Goal: Information Seeking & Learning: Learn about a topic

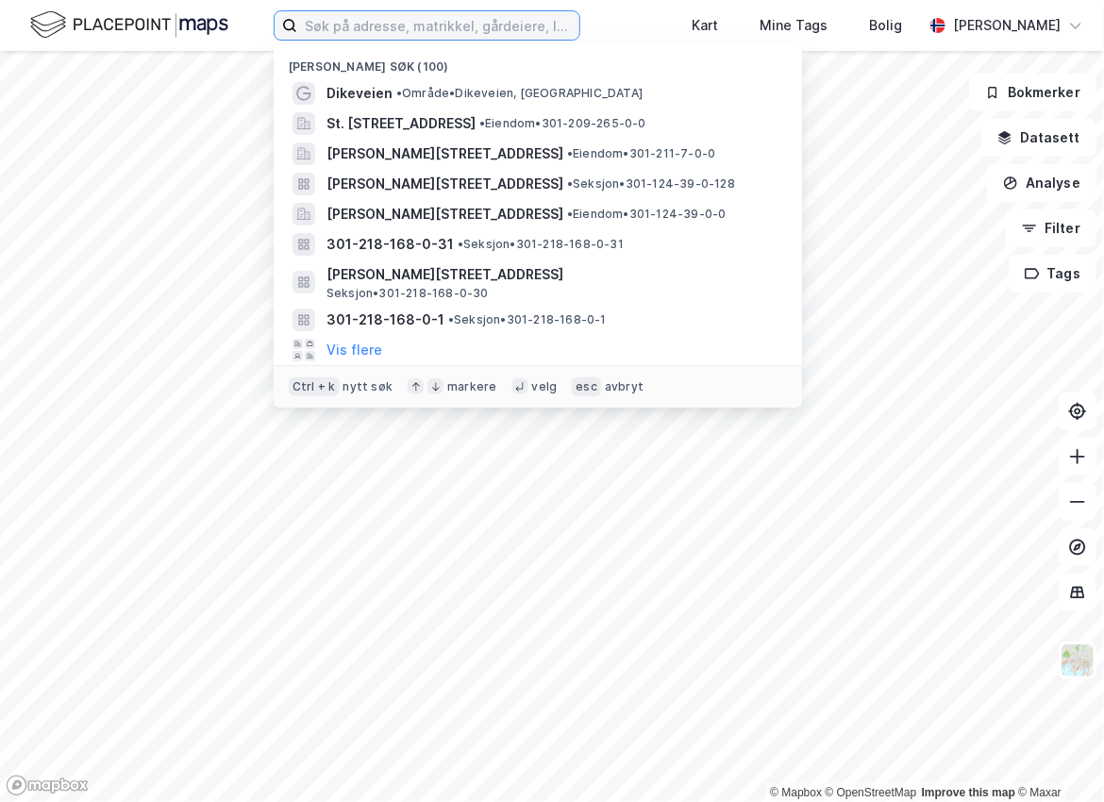
click at [357, 31] on input at bounding box center [438, 25] width 282 height 28
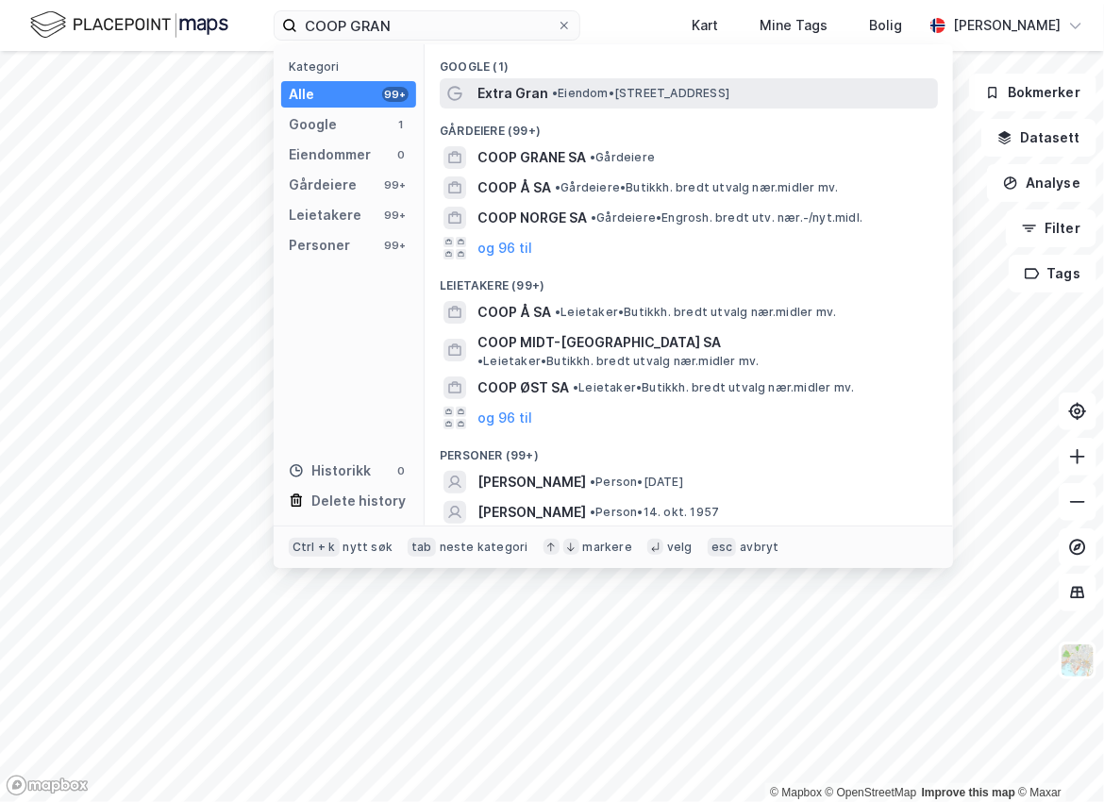
click at [566, 95] on span "• Eiendom • [STREET_ADDRESS]" at bounding box center [640, 93] width 177 height 15
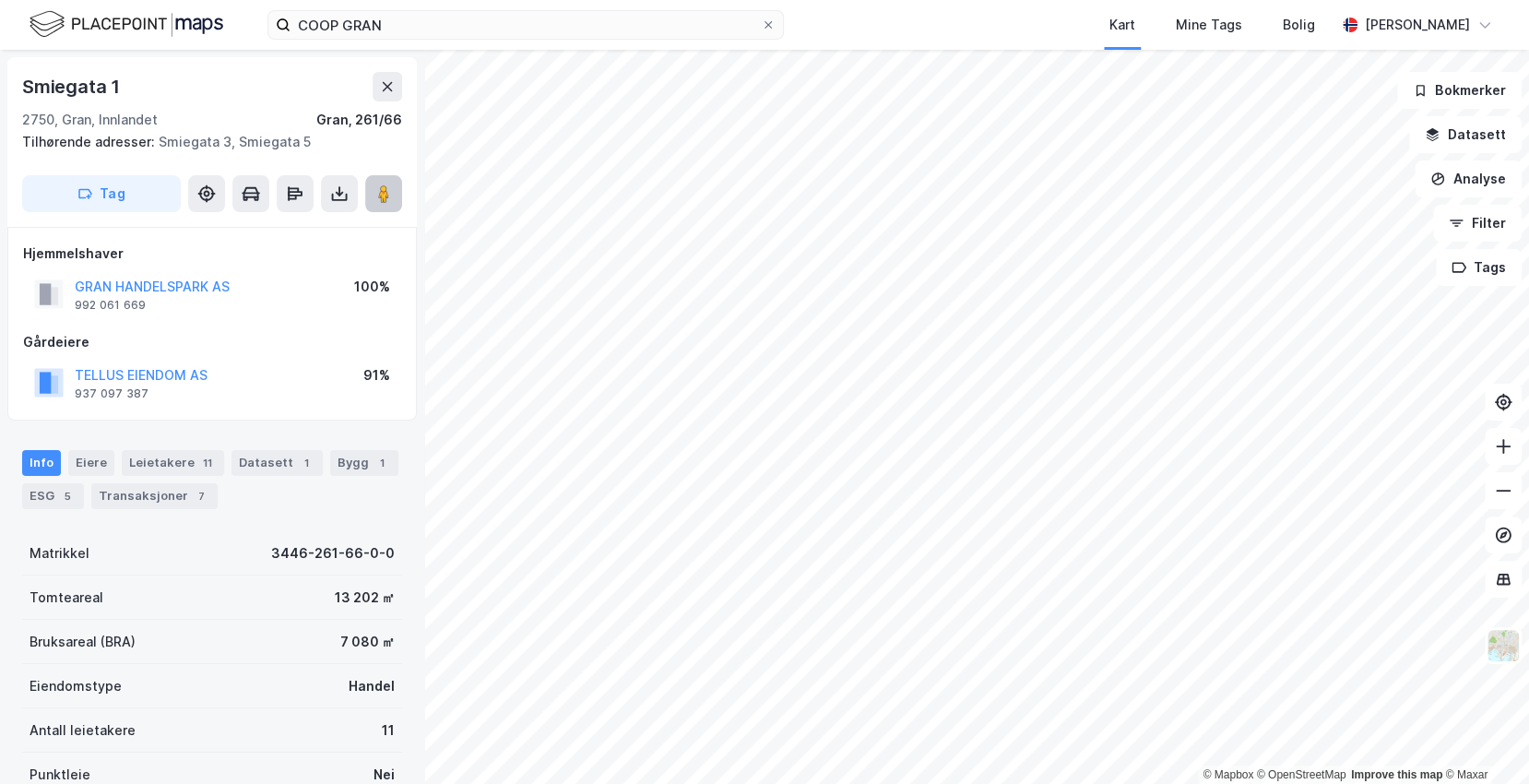
click at [376, 188] on icon at bounding box center [383, 194] width 19 height 19
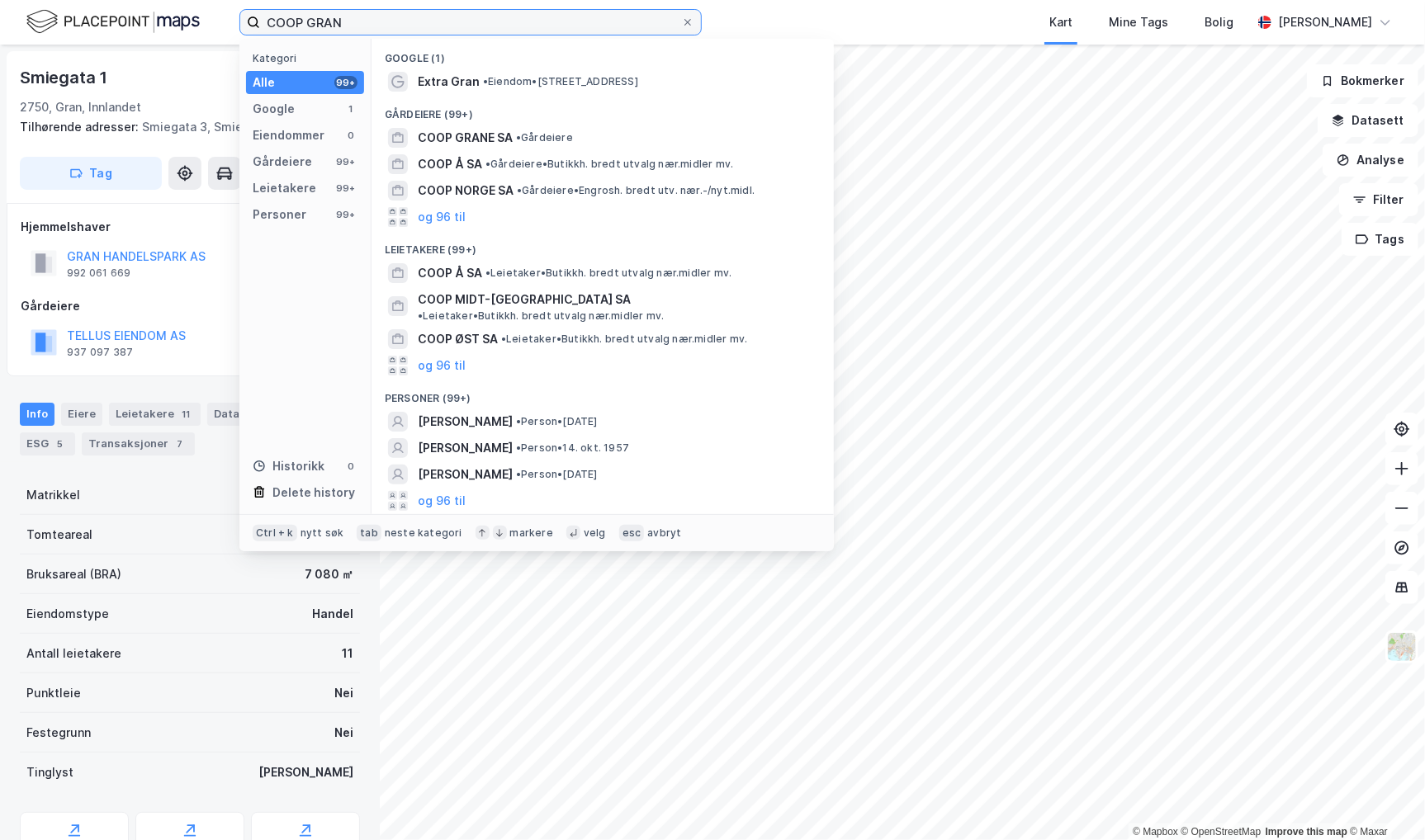
drag, startPoint x: 363, startPoint y: 29, endPoint x: 71, endPoint y: 32, distance: 292.0
click at [71, 32] on div "COOP GRAN Kategori Alle 99+ Google 1 Eiendommer 0 Gårdeiere 99+ Leietakere 99+ …" at bounding box center [712, 22] width 1425 height 45
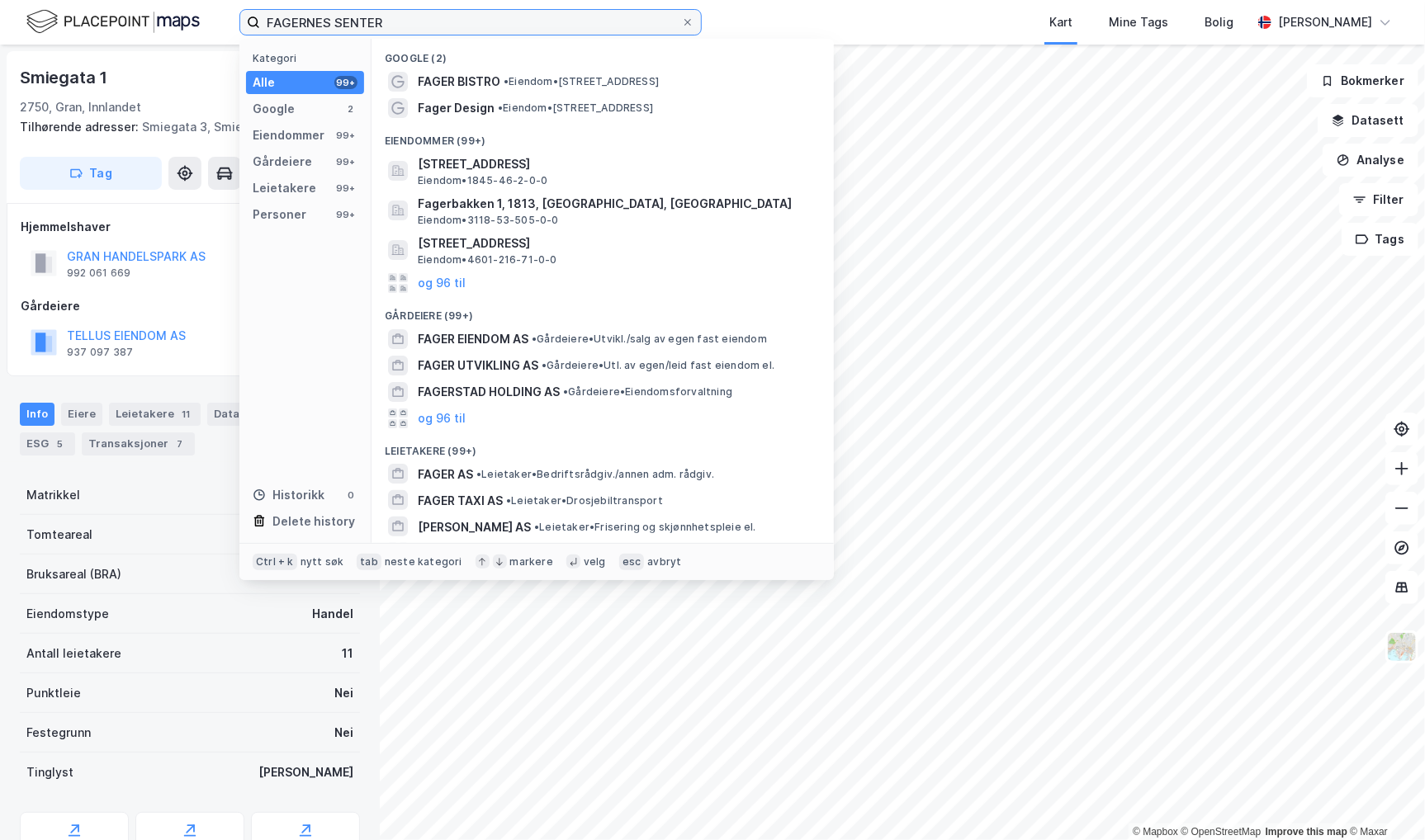
type input "FAGERNES SENTER"
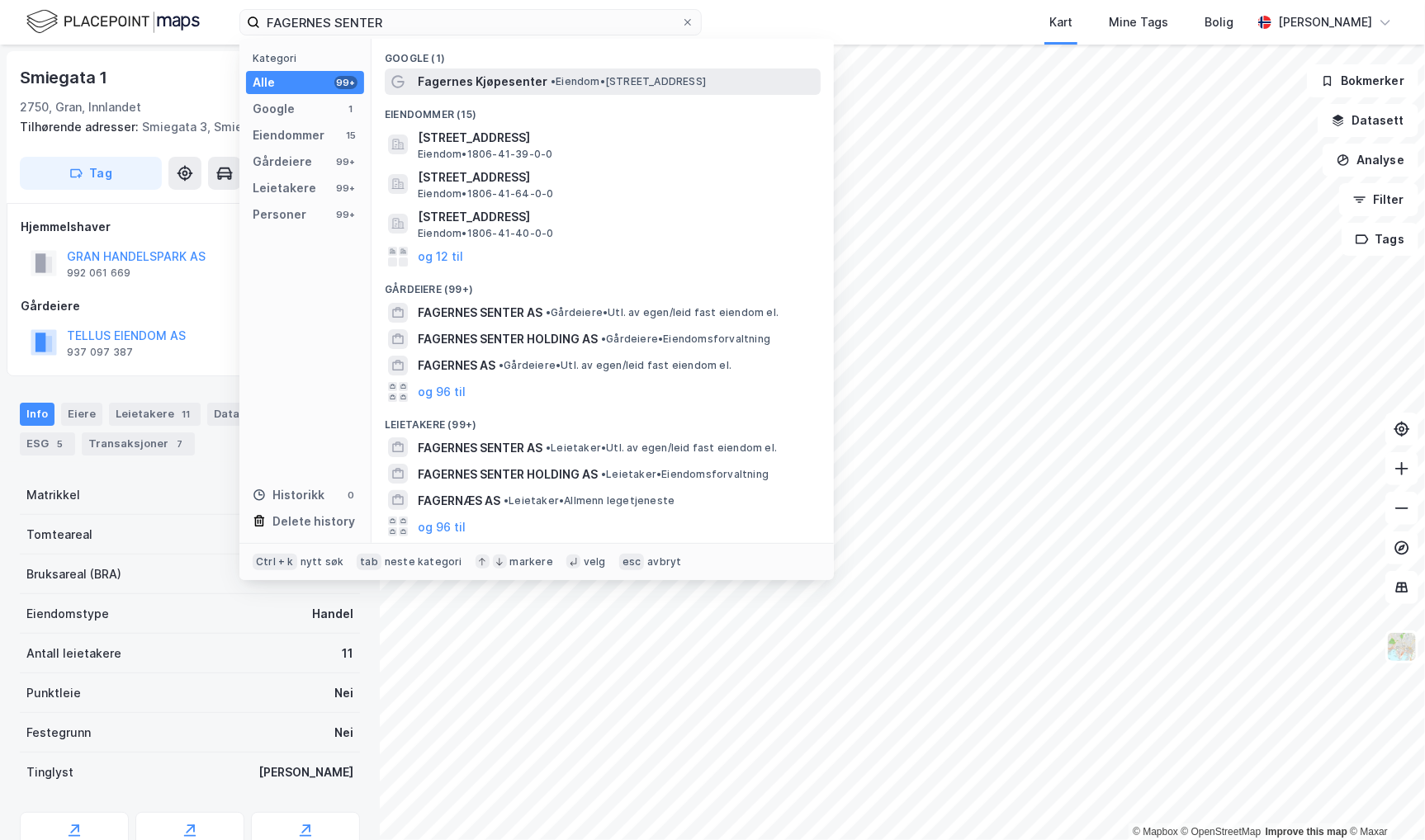
click at [499, 80] on span "Fagernes Kjøpesenter" at bounding box center [482, 81] width 130 height 20
